Goal: Information Seeking & Learning: Learn about a topic

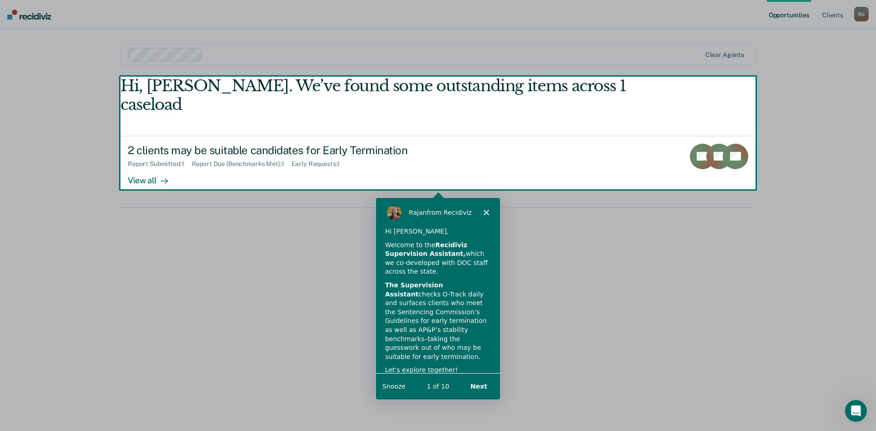
click at [488, 211] on icon "Close" at bounding box center [485, 211] width 5 height 5
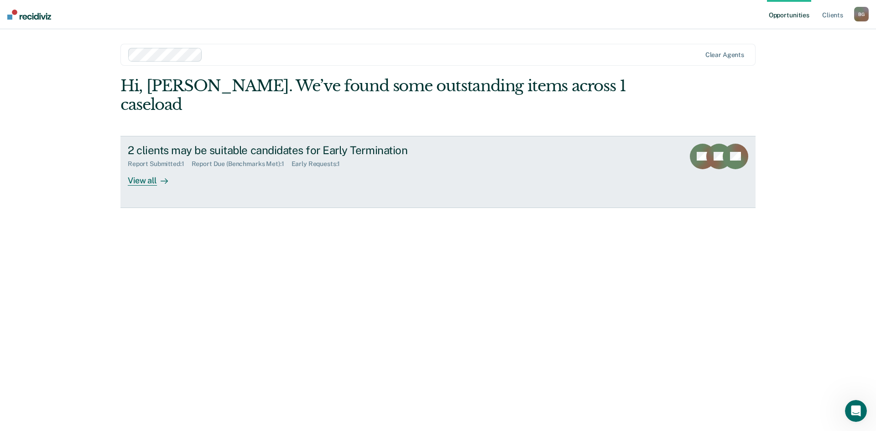
click at [661, 138] on link "2 clients may be suitable candidates for Early Termination Report Submitted : 1…" at bounding box center [437, 172] width 635 height 72
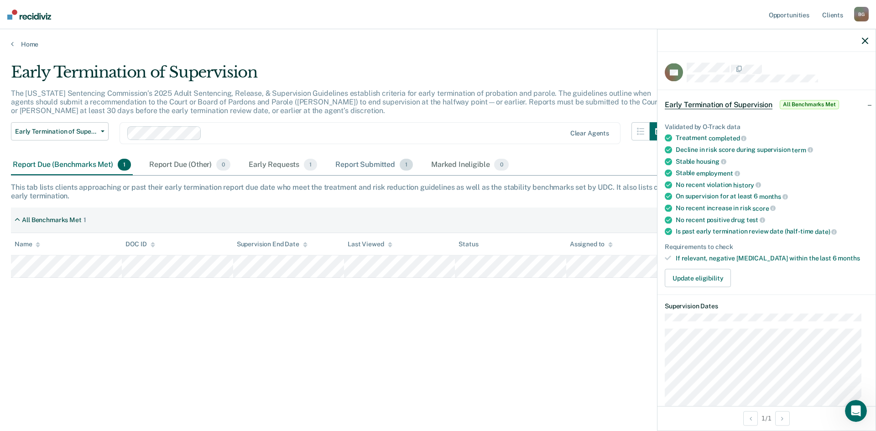
click at [373, 163] on div "Report Submitted 1" at bounding box center [374, 165] width 81 height 20
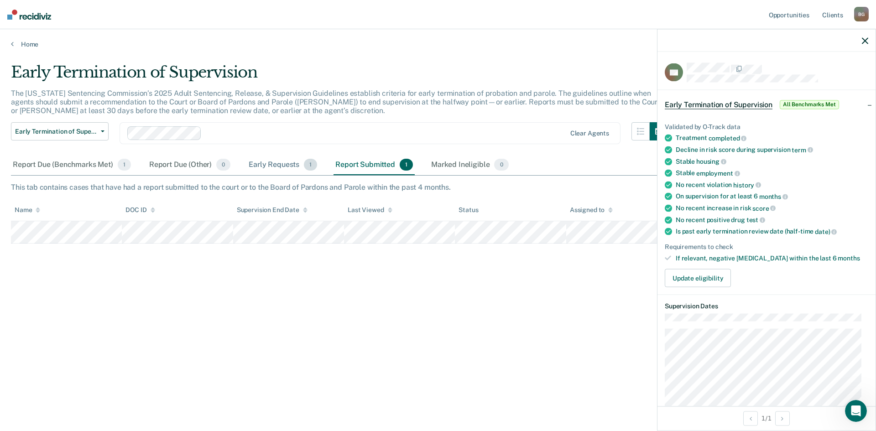
click at [289, 164] on div "Early Requests 1" at bounding box center [283, 165] width 72 height 20
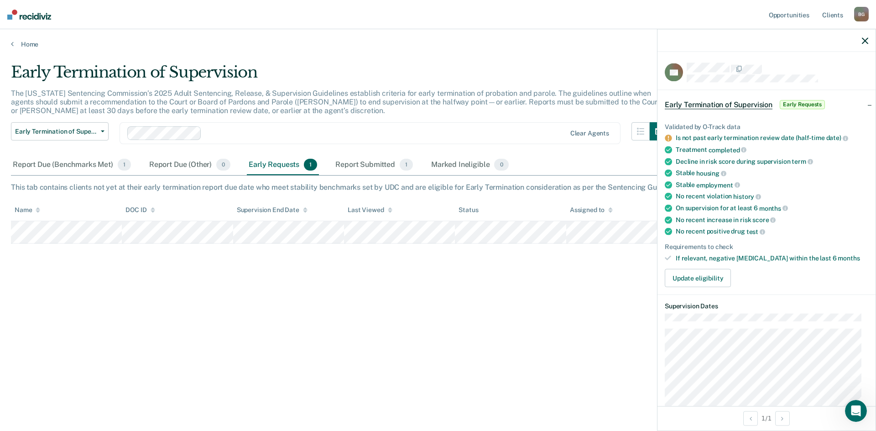
click at [422, 363] on div "Early Termination of Supervision The [US_STATE] Sentencing Commission’s 2025 Ad…" at bounding box center [438, 227] width 854 height 329
click at [53, 157] on div "Report Due (Benchmarks Met) 1" at bounding box center [72, 165] width 122 height 20
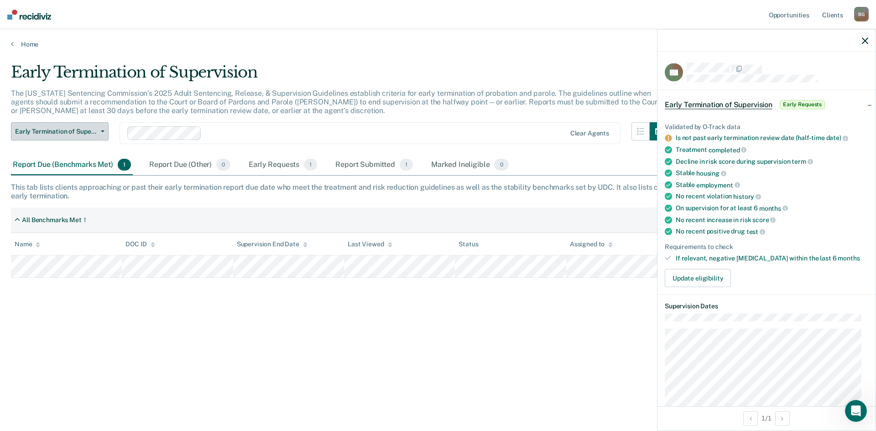
click at [94, 131] on span "Early Termination of Supervision" at bounding box center [56, 132] width 82 height 8
click at [120, 123] on div "Clear agents" at bounding box center [370, 133] width 501 height 22
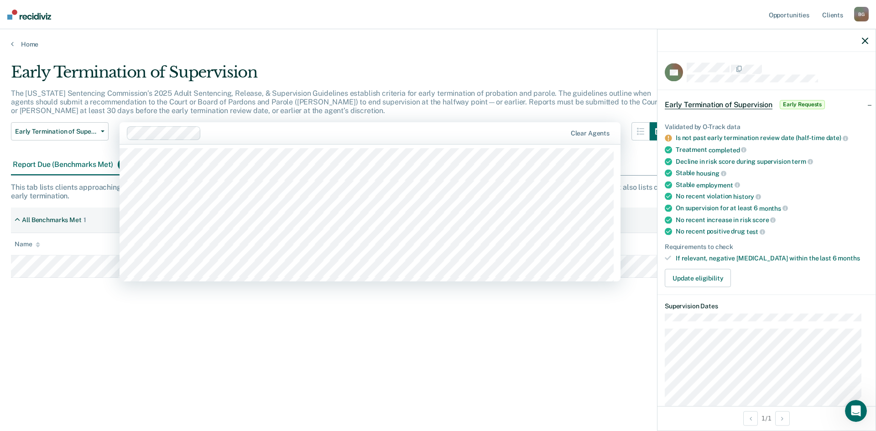
click at [260, 115] on div "The [US_STATE] Sentencing Commission’s 2025 Adult Sentencing, Release, & Superv…" at bounding box center [339, 106] width 657 height 34
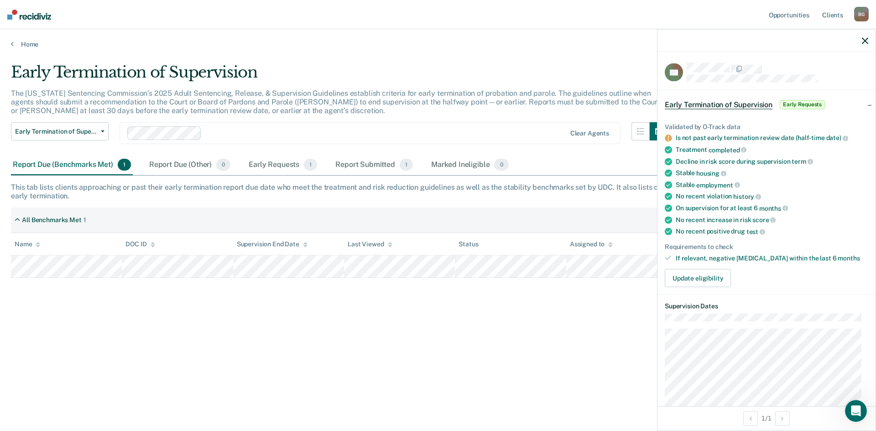
click at [862, 40] on icon "button" at bounding box center [865, 40] width 6 height 6
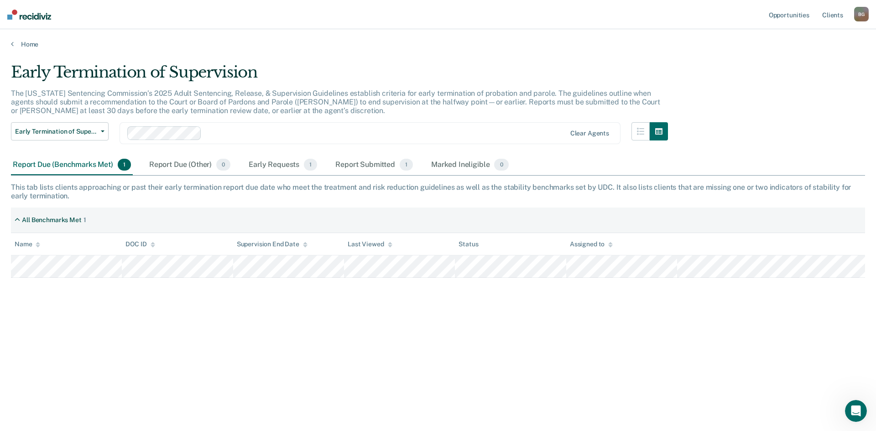
click at [861, 17] on div "B G" at bounding box center [861, 14] width 15 height 15
click at [826, 17] on link "Client s" at bounding box center [832, 14] width 25 height 29
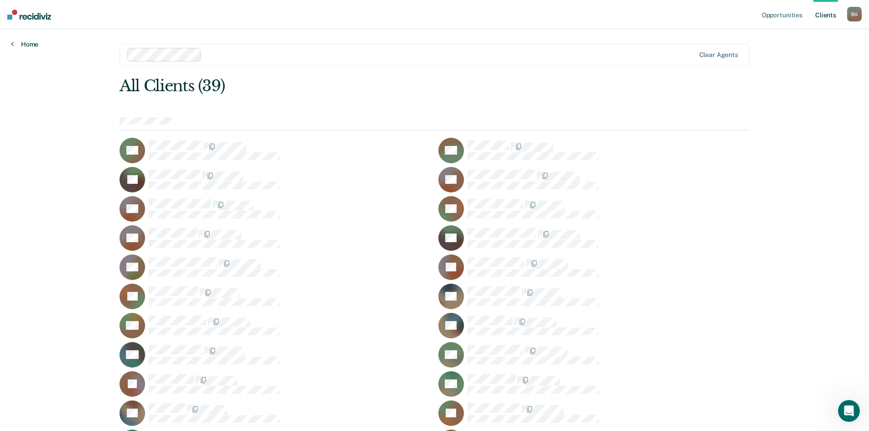
click at [11, 47] on icon at bounding box center [12, 43] width 3 height 7
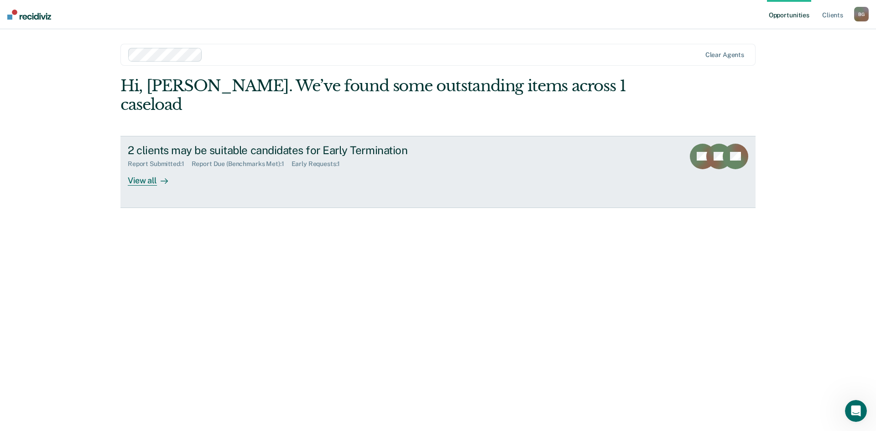
click at [232, 144] on div "2 clients may be suitable candidates for Early Termination" at bounding box center [288, 150] width 320 height 13
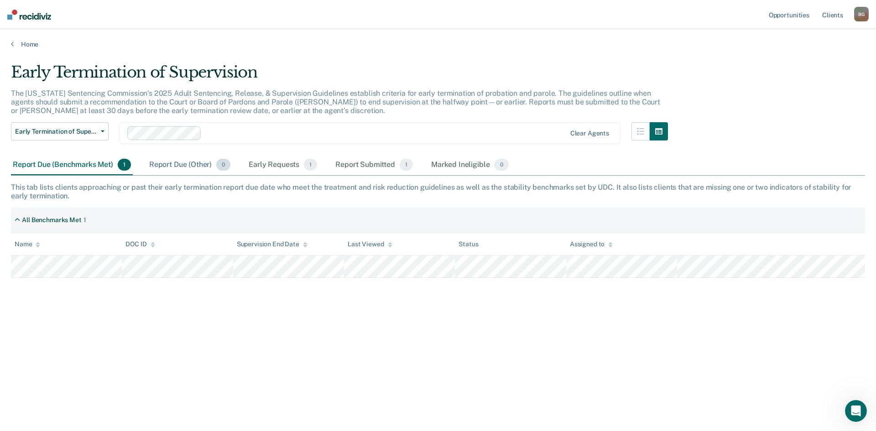
click at [199, 167] on div "Report Due (Other) 0" at bounding box center [189, 165] width 85 height 20
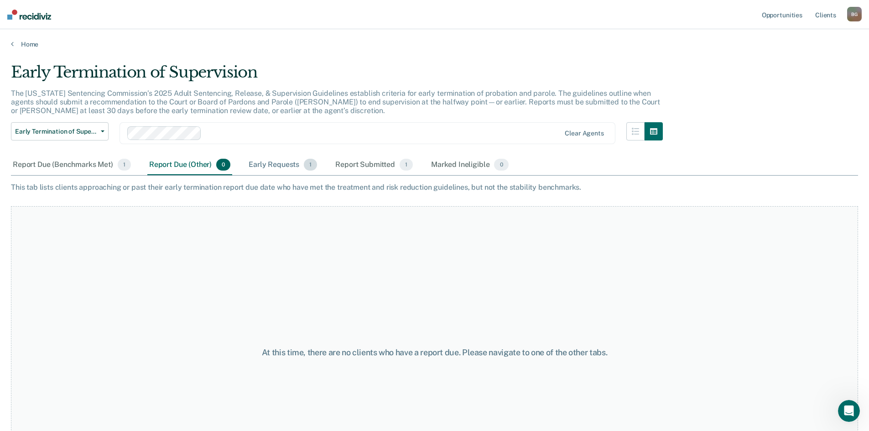
click at [279, 162] on div "Early Requests 1" at bounding box center [283, 165] width 72 height 20
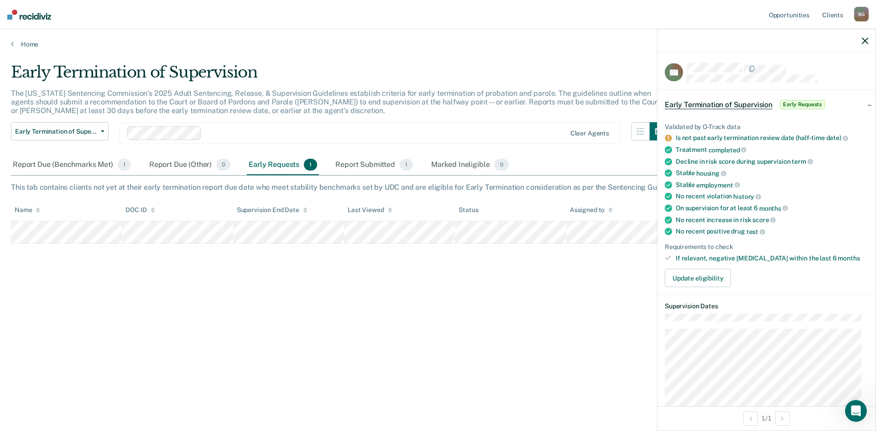
click at [857, 104] on div "Early Termination of Supervision Early Requests" at bounding box center [767, 104] width 218 height 29
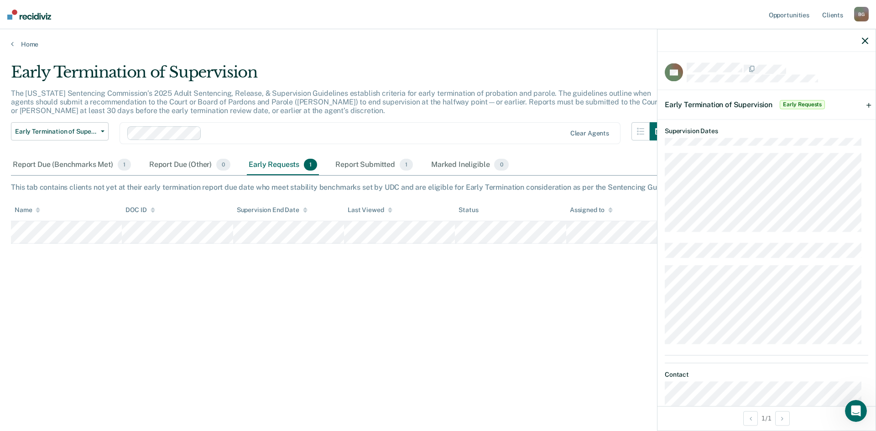
click at [859, 103] on div "Early Termination of Supervision Early Requests" at bounding box center [767, 104] width 218 height 29
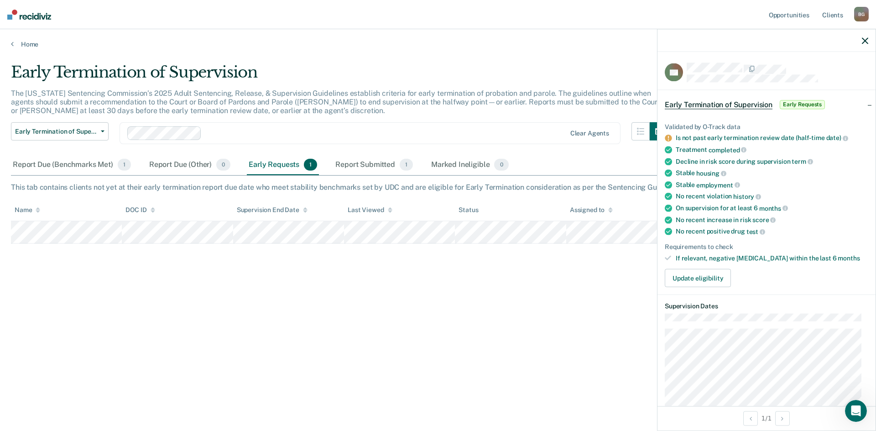
click at [859, 103] on div "Early Termination of Supervision Early Requests" at bounding box center [767, 104] width 218 height 29
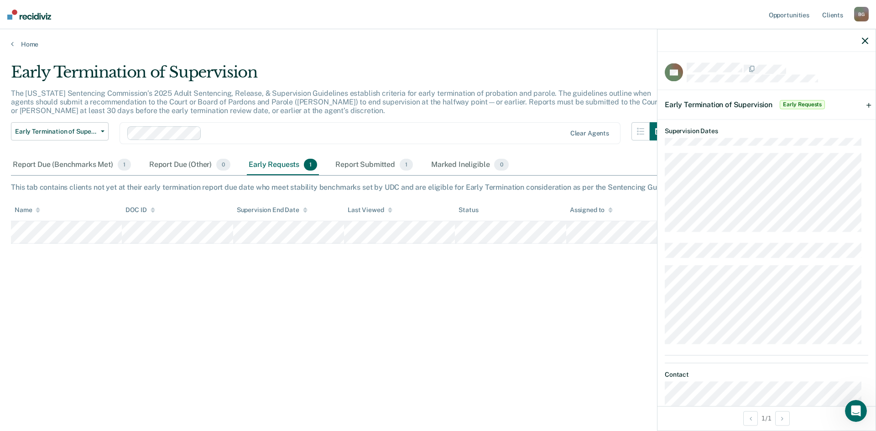
click at [859, 104] on div "Early Termination of Supervision Early Requests" at bounding box center [767, 104] width 218 height 29
click at [604, 335] on div "Early Termination of Supervision The [US_STATE] Sentencing Commission’s 2025 Ad…" at bounding box center [438, 213] width 854 height 300
click at [863, 42] on icon "button" at bounding box center [865, 40] width 6 height 6
